Goal: Task Accomplishment & Management: Use online tool/utility

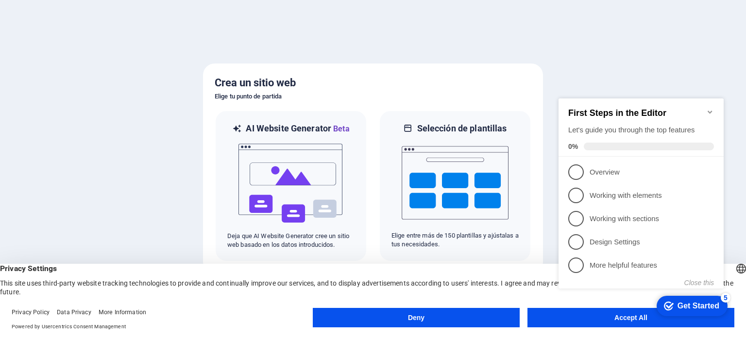
click at [709, 111] on icon "Minimize checklist" at bounding box center [709, 112] width 4 height 3
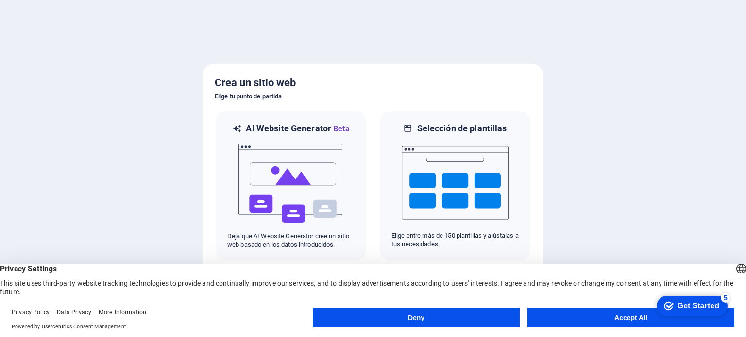
click at [592, 314] on button "Accept All" at bounding box center [630, 317] width 207 height 19
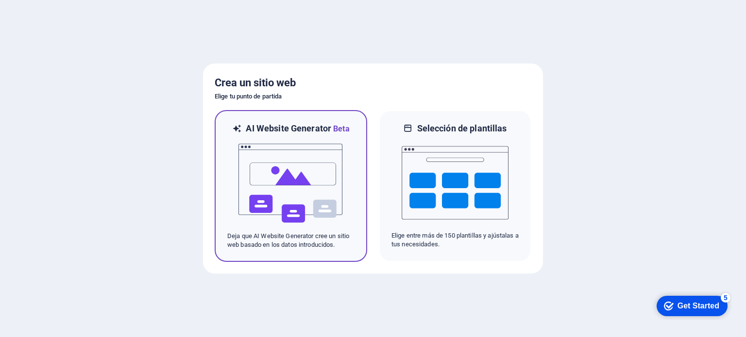
click at [313, 162] on img at bounding box center [290, 183] width 107 height 97
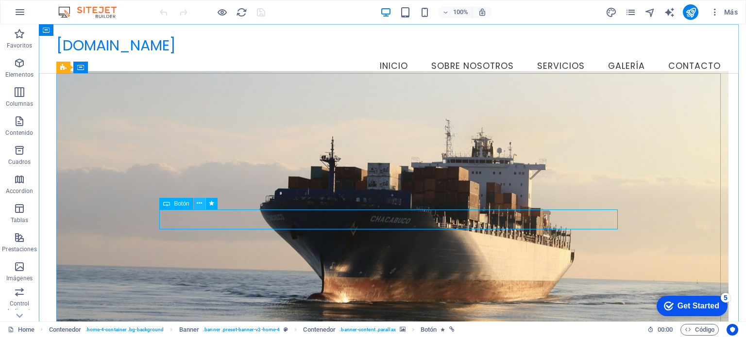
click at [0, 0] on icon at bounding box center [0, 0] width 0 height 0
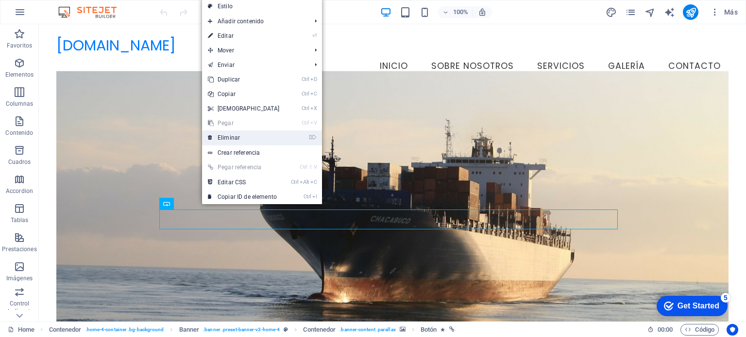
click at [233, 140] on link "⌦ Eliminar" at bounding box center [244, 138] width 84 height 15
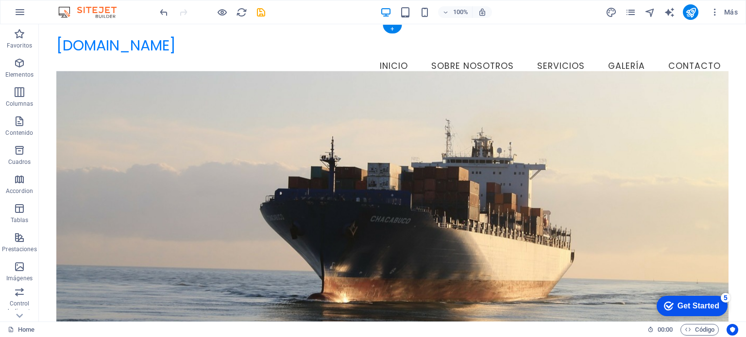
click at [602, 149] on figure at bounding box center [391, 206] width 671 height 271
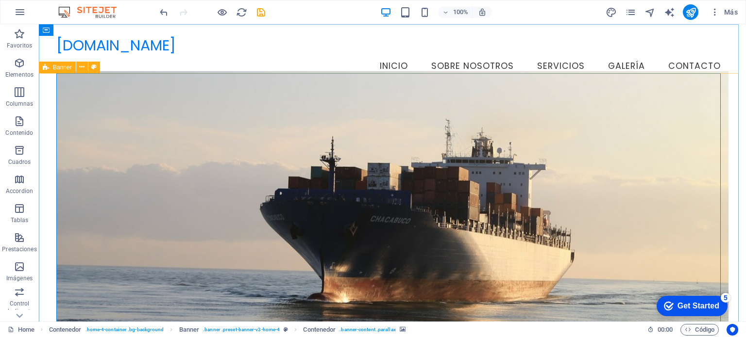
click at [64, 65] on span "Banner" at bounding box center [62, 68] width 19 height 6
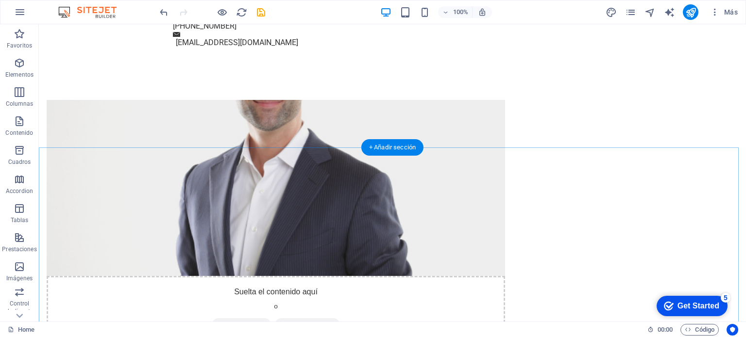
scroll to position [338, 0]
